Goal: Transaction & Acquisition: Purchase product/service

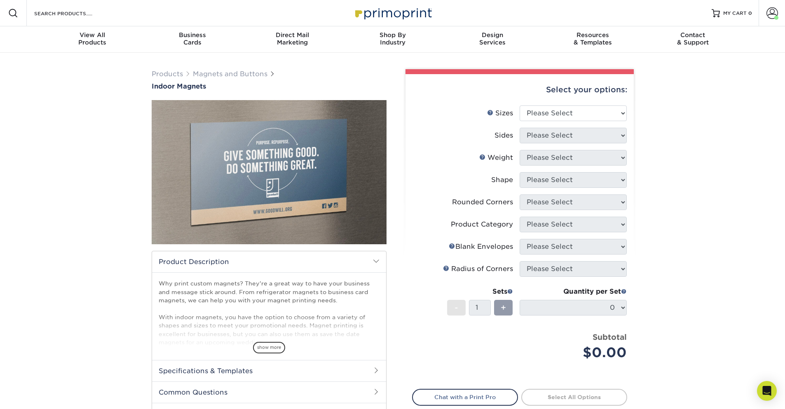
click at [564, 122] on li "Sizes Help Sizes Please Select 2" x 3.5" 2.5" x 3.5" 3" x 4" 3.5" x 8.5" 4" x 6…" at bounding box center [519, 116] width 214 height 22
click at [563, 117] on select "Please Select 2" x 3.5" 2.5" x 3.5" 3" x 4" 3.5" x 8.5" 4" x 6" 4" x 7" 4" x 8"…" at bounding box center [572, 113] width 107 height 16
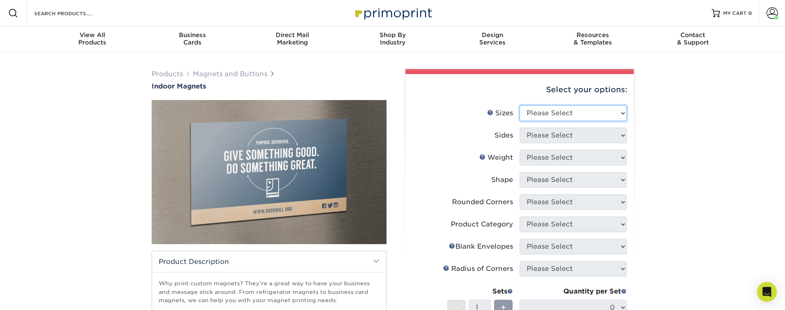
select select "5.00x7.00"
click at [519, 105] on select "Please Select 2" x 3.5" 2.5" x 3.5" 3" x 4" 3.5" x 8.5" 4" x 6" 4" x 7" 4" x 8"…" at bounding box center [572, 113] width 107 height 16
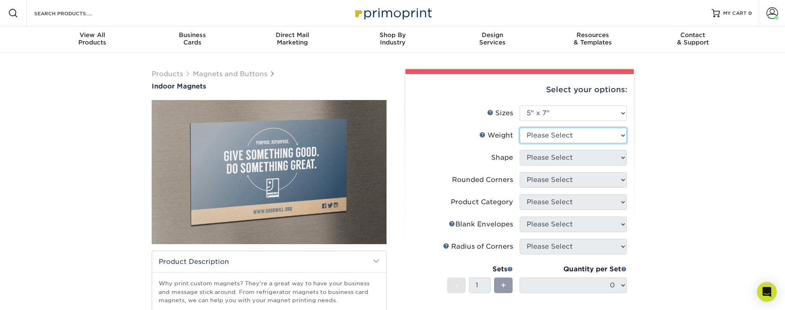
select select "MAGNET"
click at [519, 128] on select "Please Select MAGNET" at bounding box center [572, 136] width 107 height 16
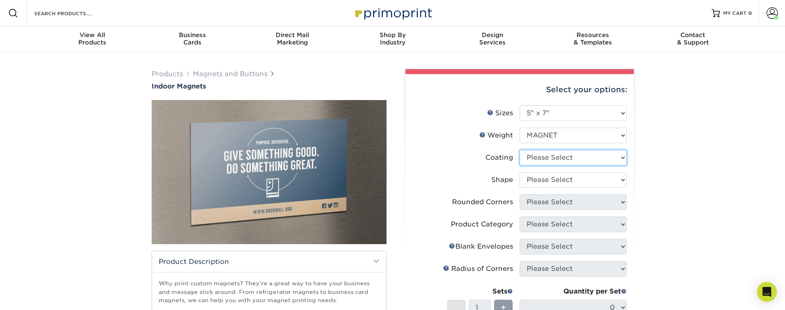
select select "3e7618de-abca-4bda-9f97-8b9129e913d8"
click at [519, 150] on select at bounding box center [572, 158] width 107 height 16
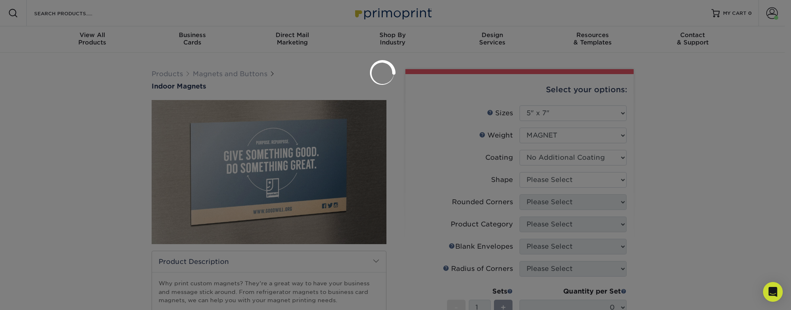
click at [550, 192] on div at bounding box center [395, 155] width 791 height 310
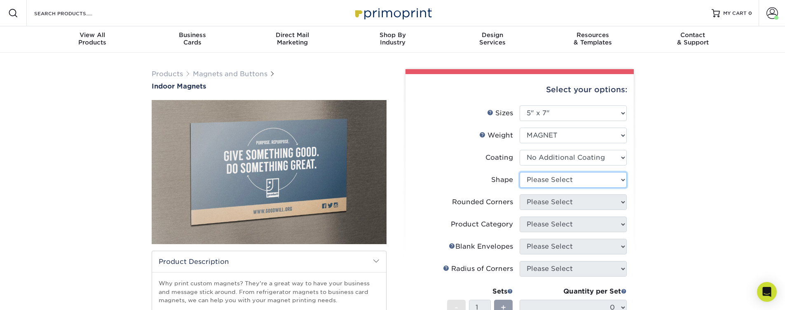
select select "standard"
click at [519, 172] on select "Please Select Standard" at bounding box center [572, 180] width 107 height 16
select select "0"
click at [519, 194] on select "Please Select Yes - Round 4 Corners No" at bounding box center [572, 202] width 107 height 16
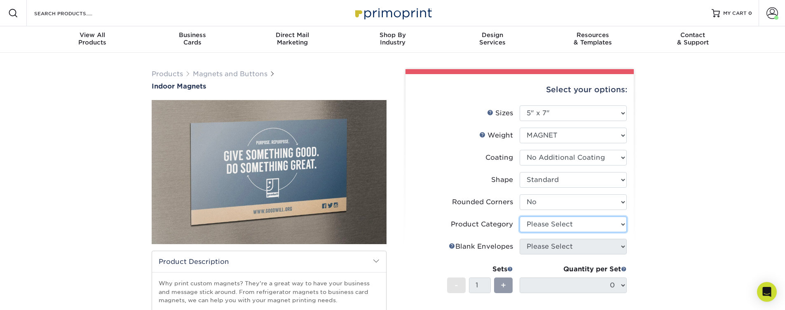
click at [519, 217] on select "Please Select" at bounding box center [572, 225] width 107 height 16
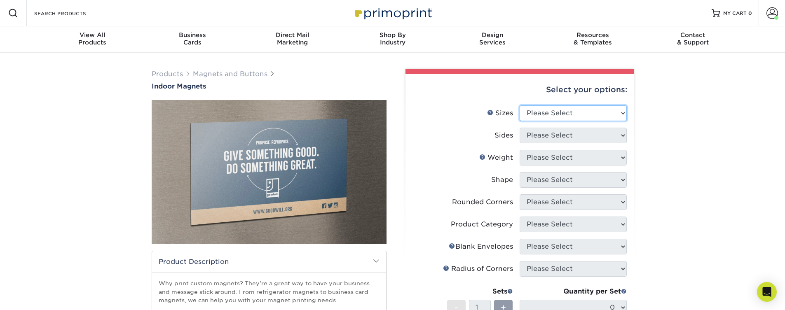
select select "5.00x7.00"
click at [519, 105] on select "Please Select 2" x 3.5" 2.5" x 3.5" 3" x 4" 3.5" x 8.5" 4" x 6" 4" x 7" 4" x 8"…" at bounding box center [572, 113] width 107 height 16
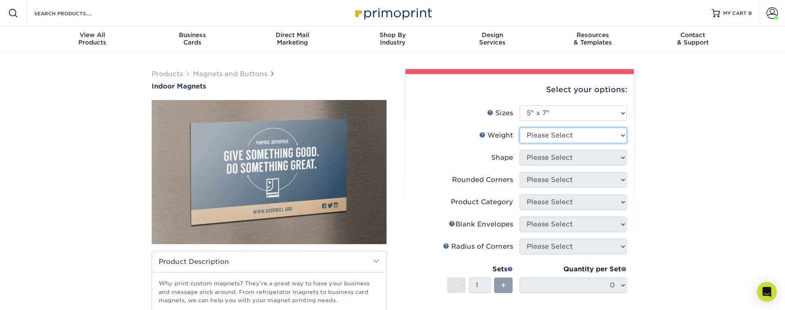
select select "MAGNET"
click at [519, 128] on select "Please Select MAGNET" at bounding box center [572, 136] width 107 height 16
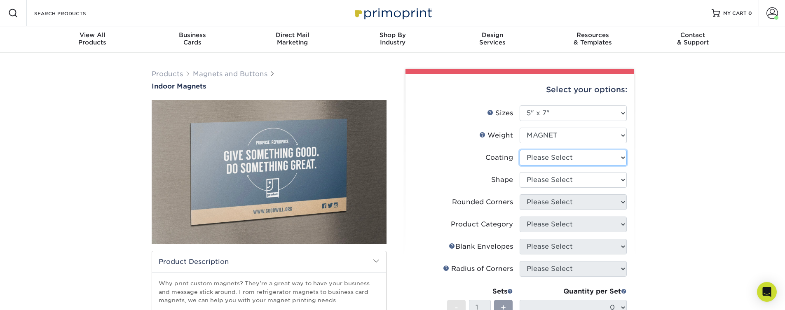
select select "1e8116af-acfc-44b1-83dc-8181aa338834"
click at [519, 150] on select at bounding box center [572, 158] width 107 height 16
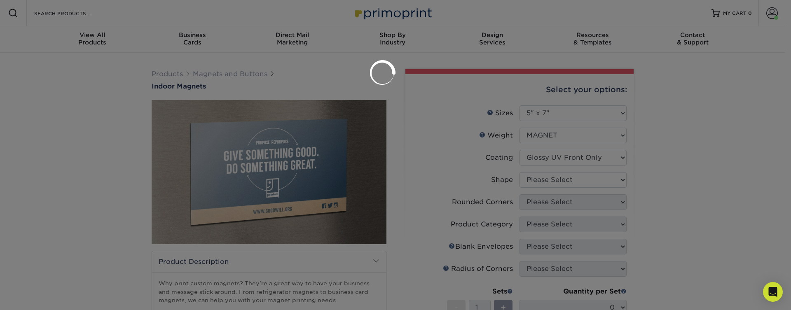
click at [557, 180] on div at bounding box center [395, 155] width 791 height 310
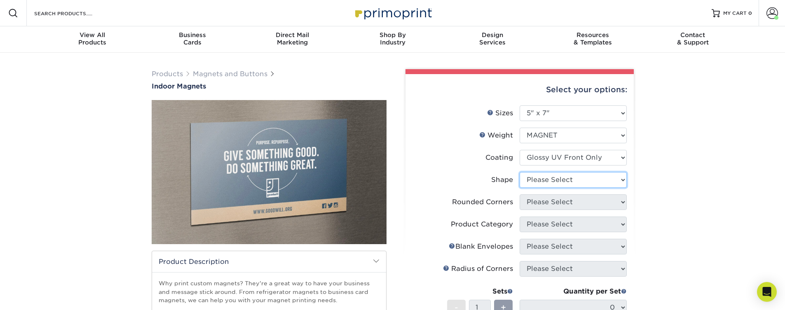
select select "standard"
click at [519, 172] on select "Please Select Standard" at bounding box center [572, 180] width 107 height 16
select select "0"
click at [519, 194] on select "Please Select Yes - Round 4 Corners No" at bounding box center [572, 202] width 107 height 16
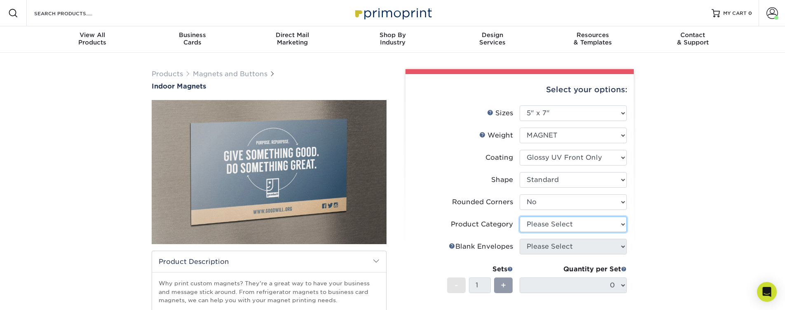
drag, startPoint x: 547, startPoint y: 228, endPoint x: 503, endPoint y: 228, distance: 44.1
click at [503, 228] on li "Product Category Please Select" at bounding box center [519, 228] width 214 height 22
